Goal: Task Accomplishment & Management: Manage account settings

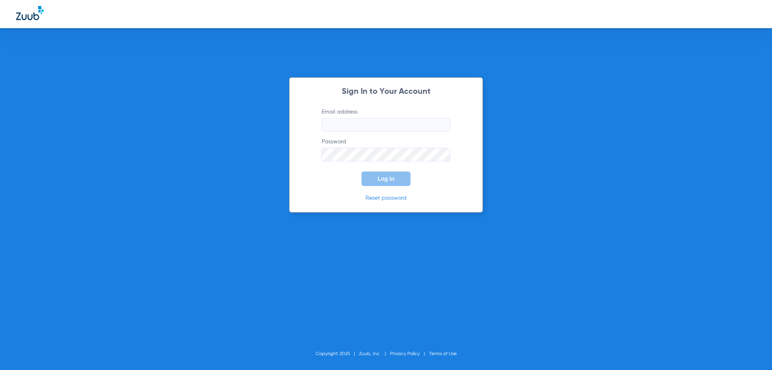
type input "[EMAIL_ADDRESS][DOMAIN_NAME]"
click at [375, 180] on button "Log In" at bounding box center [386, 178] width 49 height 14
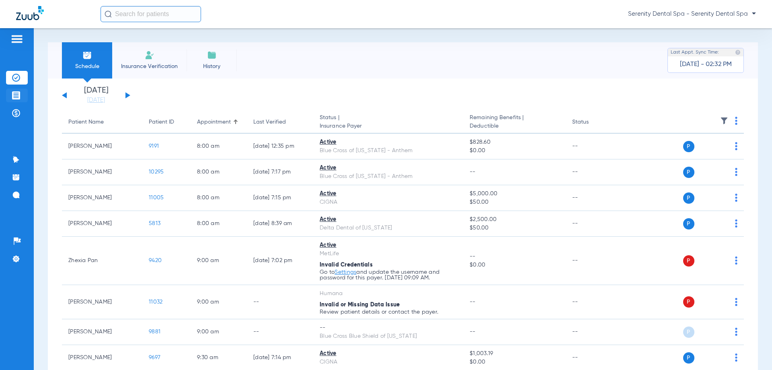
click at [24, 98] on li "Treatment Acceptance" at bounding box center [17, 96] width 22 height 14
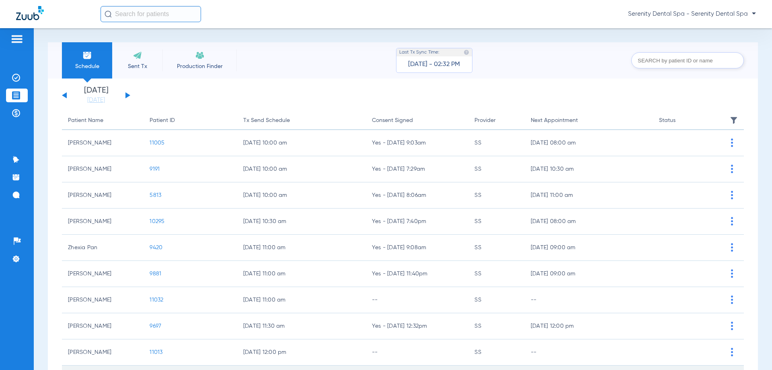
scroll to position [80, 0]
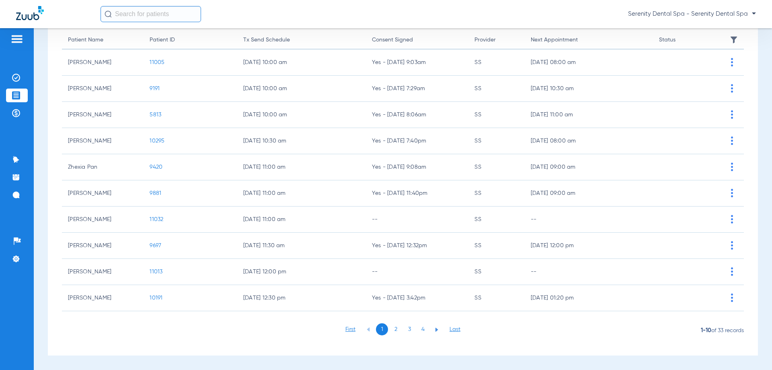
click at [409, 324] on li "3" at bounding box center [410, 329] width 12 height 12
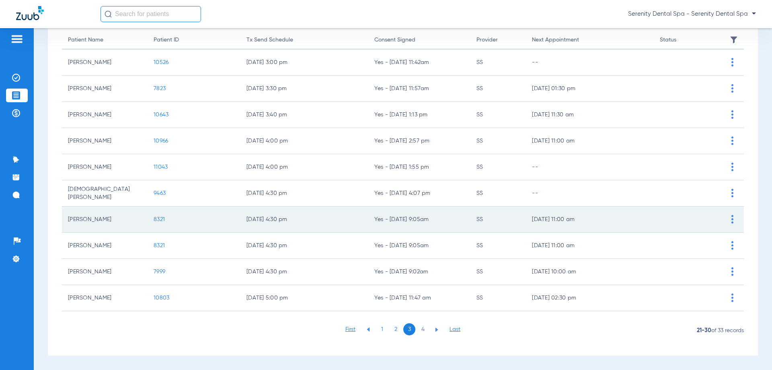
click at [157, 220] on span "8321" at bounding box center [159, 219] width 11 height 6
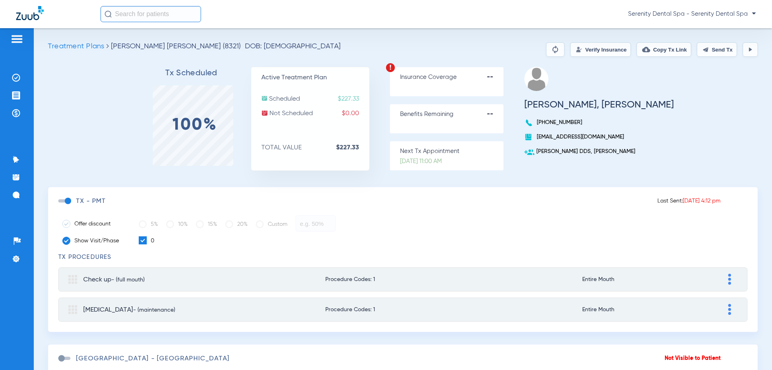
click at [697, 52] on button "Send Tx" at bounding box center [717, 49] width 40 height 14
click at [17, 111] on img at bounding box center [16, 113] width 8 height 8
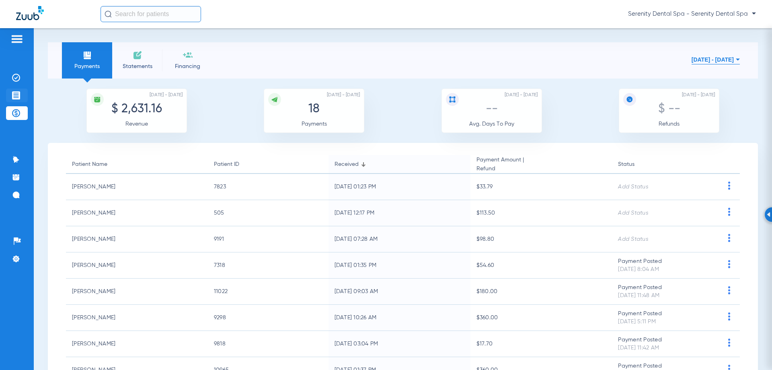
click at [13, 95] on img at bounding box center [16, 95] width 8 height 8
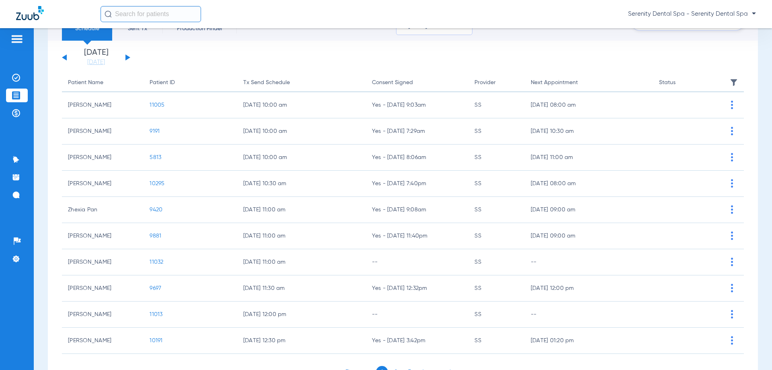
scroll to position [80, 0]
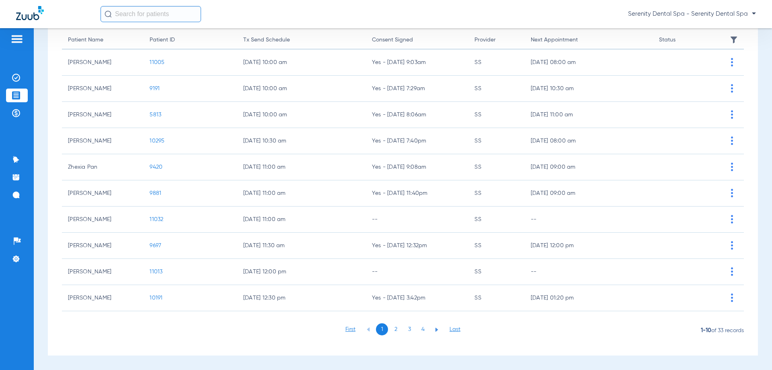
click at [410, 328] on li "3" at bounding box center [410, 329] width 12 height 12
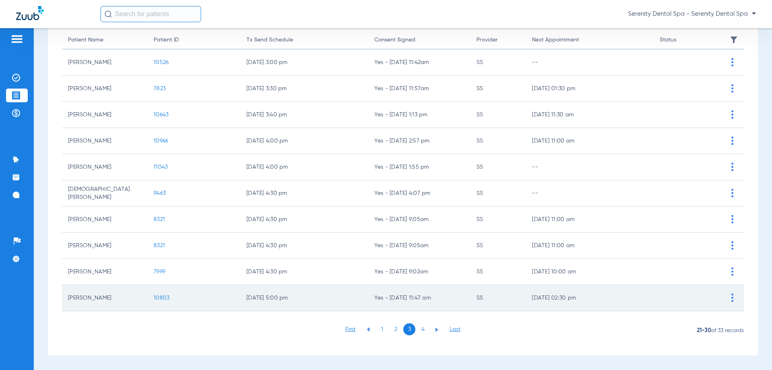
click at [154, 298] on span "10803" at bounding box center [162, 298] width 16 height 6
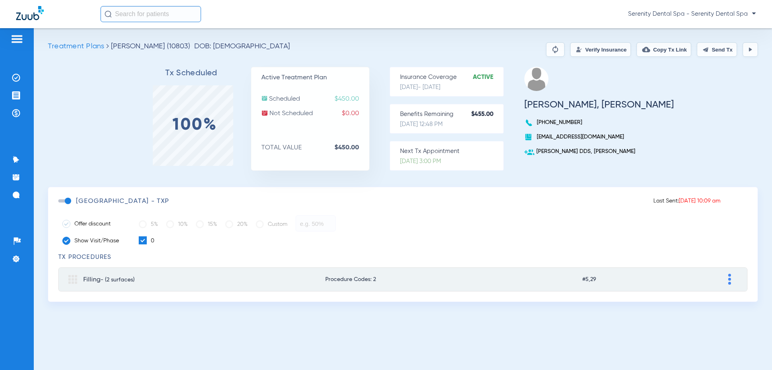
click at [713, 53] on button "Send Tx" at bounding box center [717, 49] width 40 height 14
click at [677, 47] on button "Copy Tx Link" at bounding box center [664, 49] width 55 height 14
click at [11, 200] on li "Messages 3" at bounding box center [17, 195] width 22 height 14
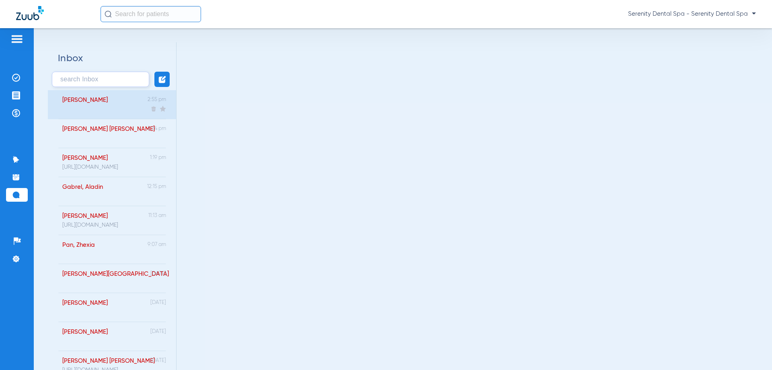
click at [119, 108] on div "ANJANI, MICHELLE 2:55 pm" at bounding box center [112, 104] width 128 height 29
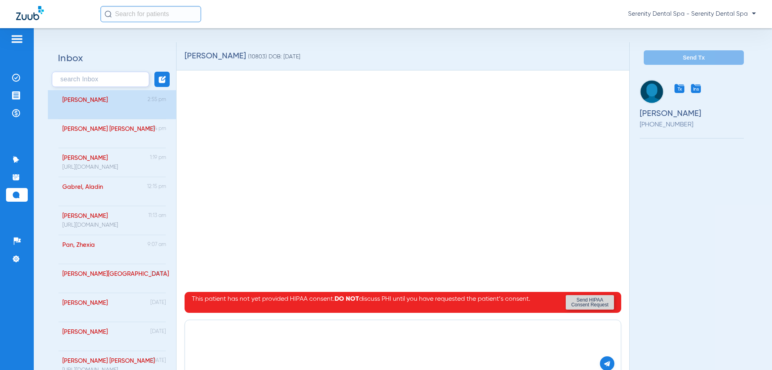
click at [277, 335] on textarea at bounding box center [403, 335] width 423 height 21
paste textarea "https://patient.zuub.com/patient/hERnFC4KOuMEWOHe25x7/office/17004429/practice/…"
type textarea "https://patient.zuub.com/patient/hERnFC4KOuMEWOHe25x7/office/17004429/practice/…"
click at [604, 363] on img at bounding box center [607, 363] width 7 height 7
drag, startPoint x: 21, startPoint y: 95, endPoint x: 15, endPoint y: 135, distance: 40.2
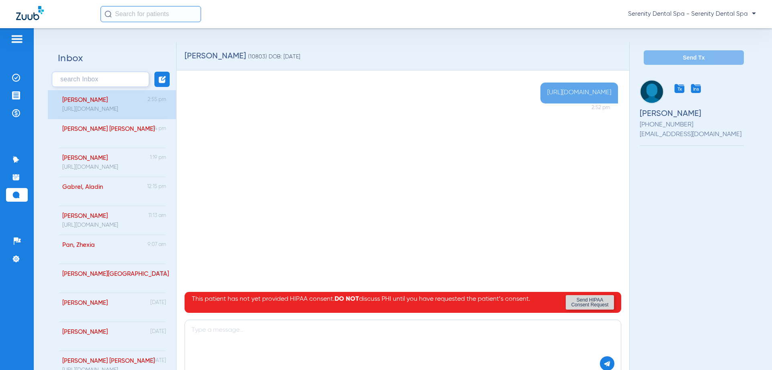
click at [21, 96] on li "Treatment Acceptance" at bounding box center [17, 96] width 22 height 14
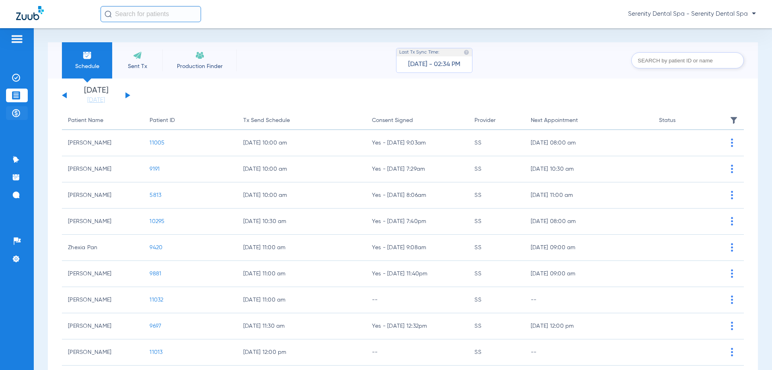
click at [9, 106] on li "Payments & A/R" at bounding box center [17, 113] width 22 height 14
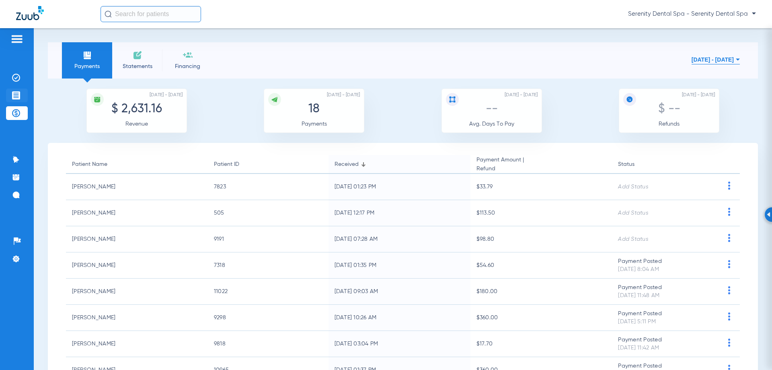
click at [15, 92] on img at bounding box center [16, 95] width 8 height 8
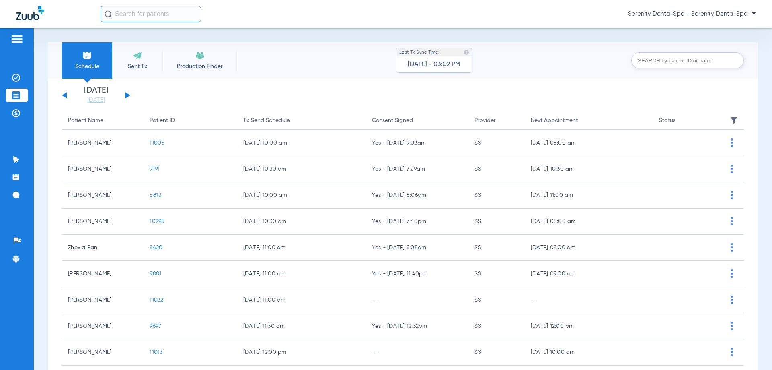
scroll to position [80, 0]
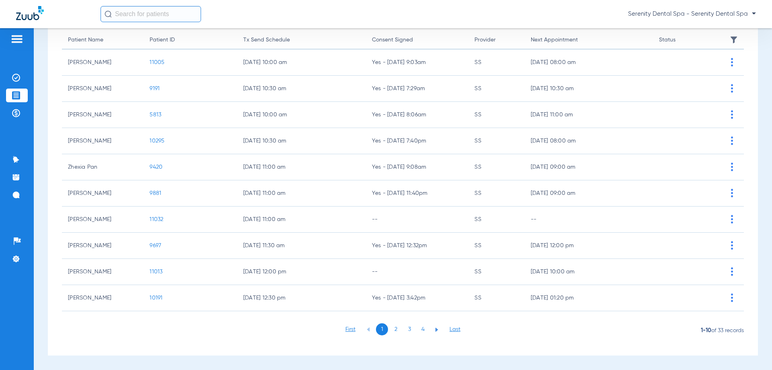
click at [419, 331] on li "4" at bounding box center [423, 329] width 12 height 12
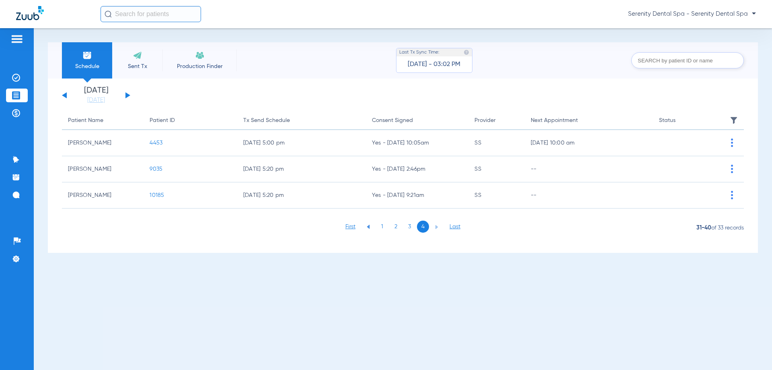
scroll to position [0, 0]
click at [412, 228] on li "3" at bounding box center [410, 226] width 12 height 12
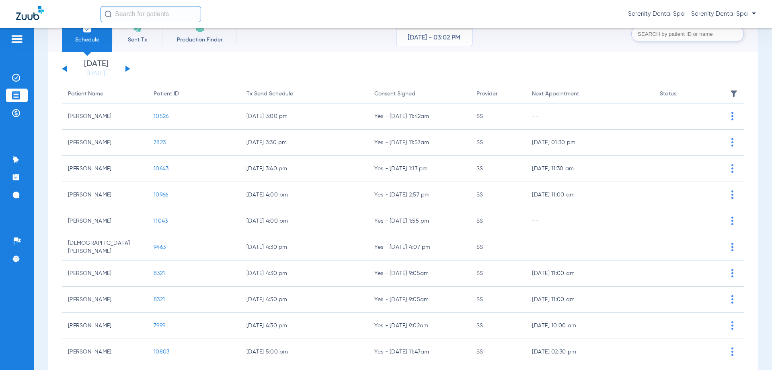
scroll to position [80, 0]
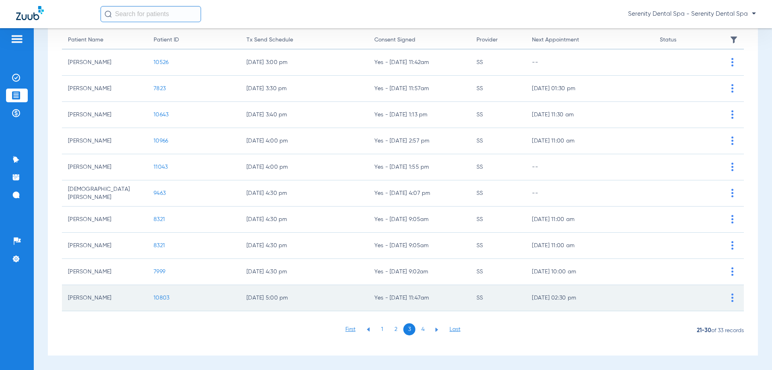
click at [157, 295] on span "10803" at bounding box center [162, 298] width 16 height 6
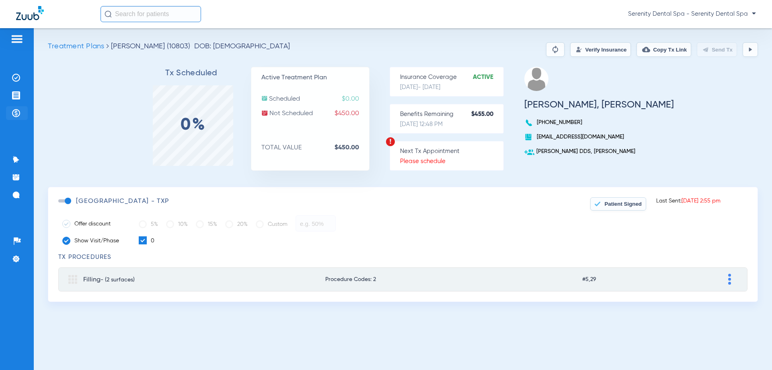
click at [18, 119] on li "Payments & A/R" at bounding box center [17, 113] width 22 height 14
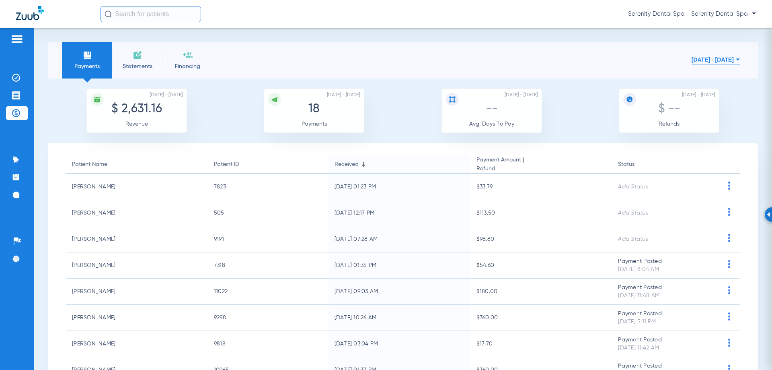
drag, startPoint x: 14, startPoint y: 95, endPoint x: 37, endPoint y: 111, distance: 27.1
click at [19, 96] on img at bounding box center [16, 95] width 8 height 8
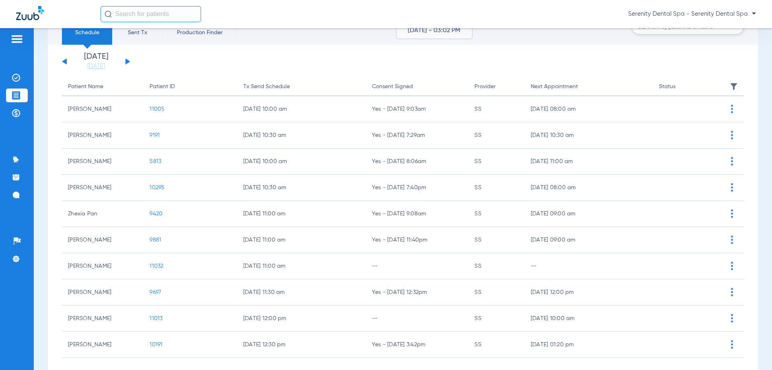
scroll to position [80, 0]
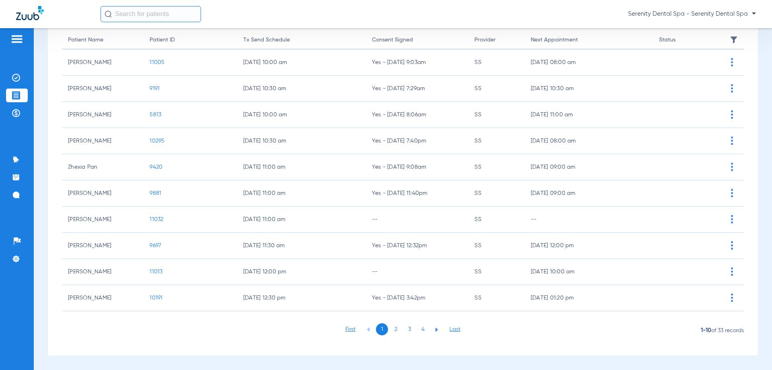
click at [404, 327] on li "3" at bounding box center [410, 329] width 12 height 12
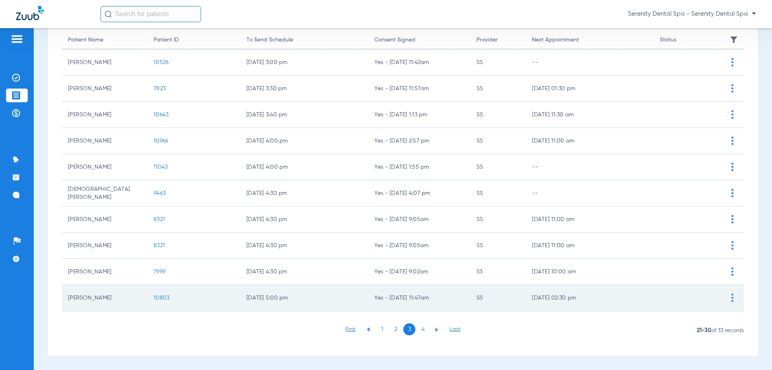
click at [157, 297] on span "10803" at bounding box center [162, 298] width 16 height 6
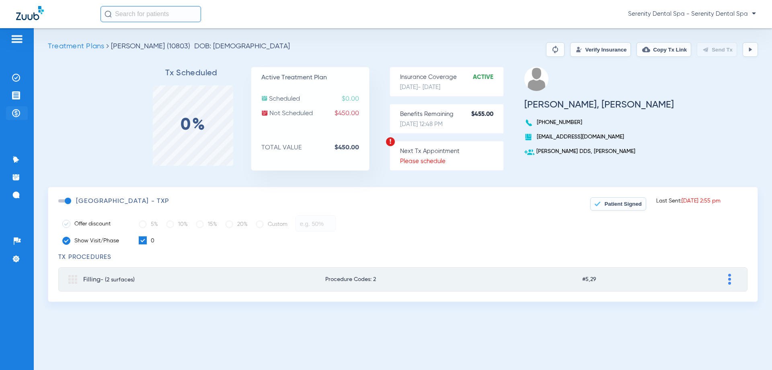
click at [16, 118] on li "Payments & A/R" at bounding box center [17, 113] width 22 height 14
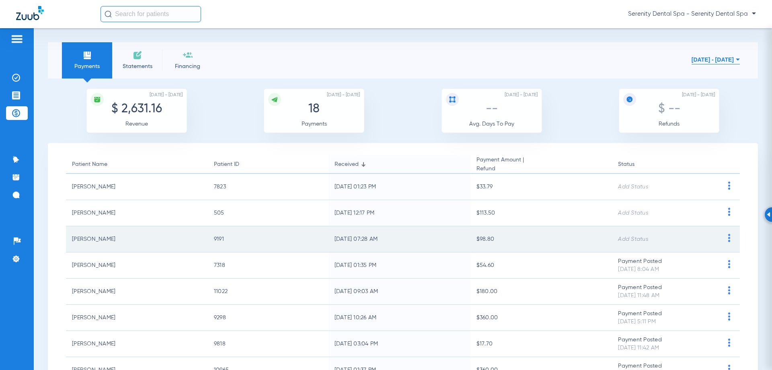
click at [726, 240] on img at bounding box center [730, 238] width 10 height 8
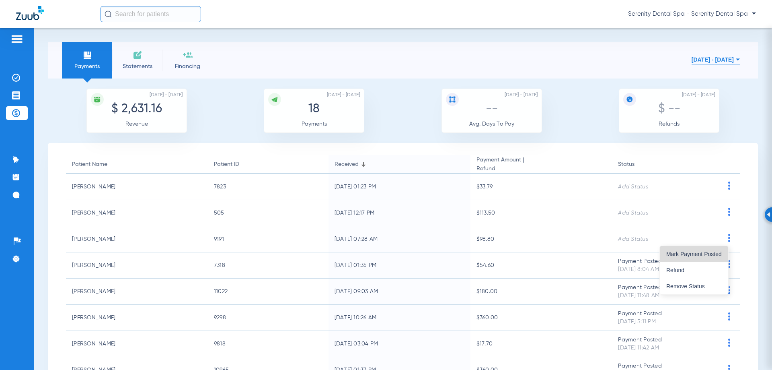
click at [710, 250] on button "Mark Payment Posted" at bounding box center [694, 254] width 68 height 16
